Goal: Transaction & Acquisition: Subscribe to service/newsletter

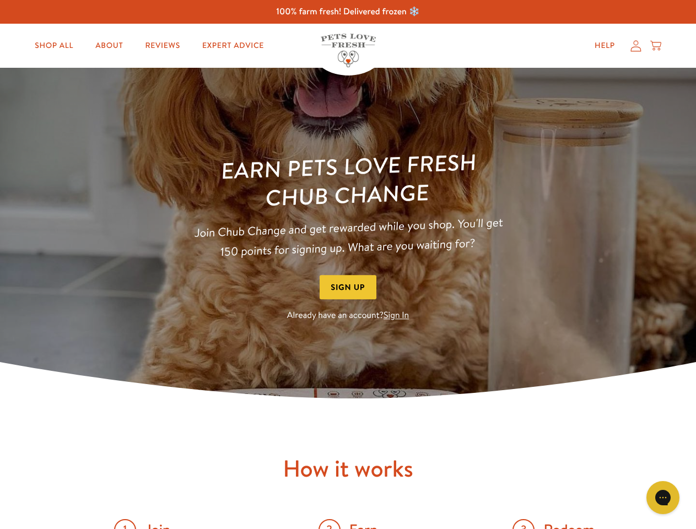
click at [348, 265] on div "Earn Pets Love Fresh Chub Change Join Chub Change and get rewarded while you sh…" at bounding box center [348, 237] width 353 height 171
click at [348, 287] on button "Sign Up" at bounding box center [348, 287] width 57 height 25
click at [663, 498] on icon "Gorgias live chat" at bounding box center [663, 497] width 10 height 10
